Goal: Communication & Community: Answer question/provide support

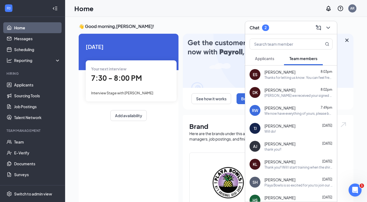
click at [269, 61] on span "Applicants" at bounding box center [264, 58] width 19 height 5
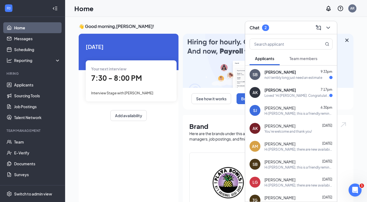
click at [278, 75] on div "not terribly long just need an estimate" at bounding box center [294, 77] width 58 height 5
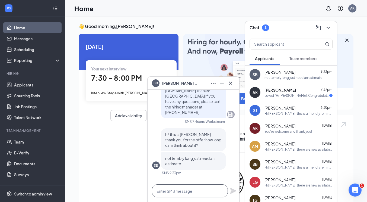
click at [193, 193] on textarea at bounding box center [190, 190] width 76 height 13
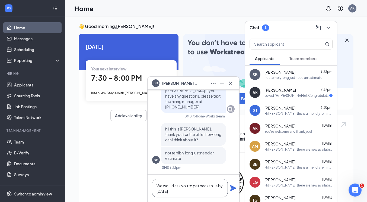
click at [189, 185] on textarea "We would ask you to get back to us by [DATE]" at bounding box center [190, 188] width 76 height 18
click at [190, 191] on textarea "We would need you to get back to us by [DATE]" at bounding box center [190, 188] width 76 height 18
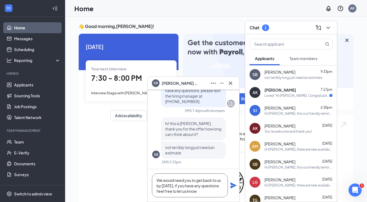
type textarea "We would need you to get back to us by [DATE], if you have any questions feel f…"
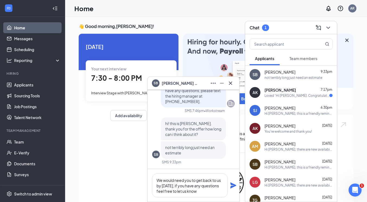
click at [233, 185] on icon "Plane" at bounding box center [233, 185] width 6 height 6
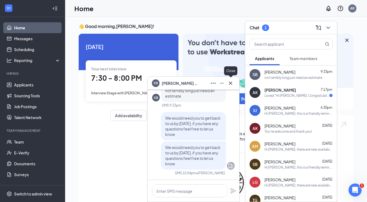
click at [232, 84] on icon "Cross" at bounding box center [230, 82] width 3 height 3
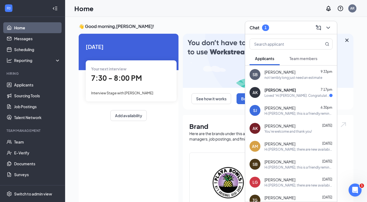
click at [275, 95] on div "Loved “Hi [PERSON_NAME]. Congratulations, your onsite interview with Playa Bowl…" at bounding box center [297, 95] width 65 height 5
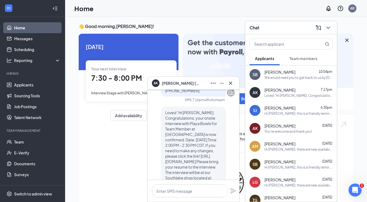
scroll to position [-47, 0]
click at [229, 84] on icon "Cross" at bounding box center [230, 82] width 3 height 3
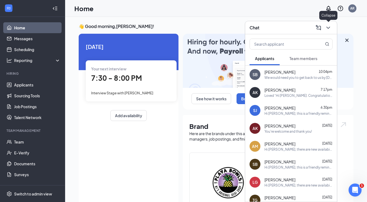
click at [331, 28] on icon "ChevronDown" at bounding box center [328, 27] width 7 height 7
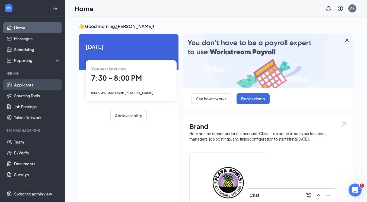
click at [23, 82] on link "Applicants" at bounding box center [37, 84] width 46 height 11
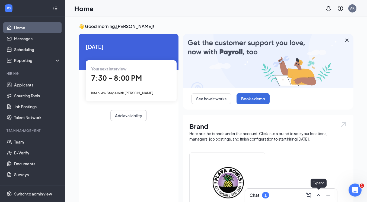
click at [319, 195] on icon "ChevronUp" at bounding box center [318, 195] width 7 height 7
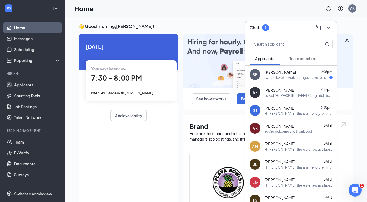
click at [292, 80] on div "SB Sophia Brown 10:06pm i would love to work here i just have to sort things ou…" at bounding box center [291, 74] width 92 height 18
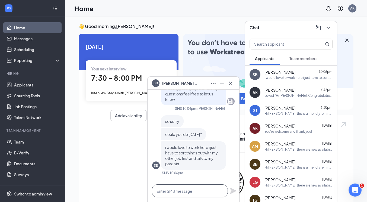
click at [180, 194] on textarea at bounding box center [190, 190] width 76 height 13
type textarea "T"
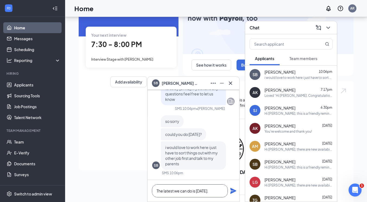
scroll to position [34, 0]
drag, startPoint x: 218, startPoint y: 192, endPoint x: 204, endPoint y: 191, distance: 13.8
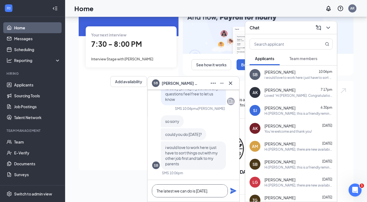
click at [204, 191] on textarea "The latest we can do is this Friday." at bounding box center [190, 190] width 76 height 13
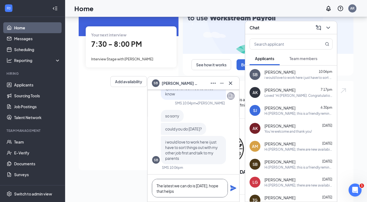
type textarea "The latest we can do is this Thursday, hope that helps"
click at [234, 188] on icon "Plane" at bounding box center [233, 188] width 6 height 6
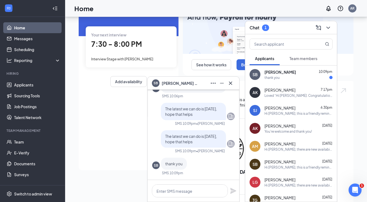
click at [232, 83] on icon "Cross" at bounding box center [230, 83] width 7 height 7
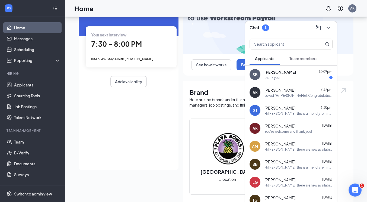
click at [330, 26] on icon "ChevronDown" at bounding box center [328, 27] width 7 height 7
